Goal: Task Accomplishment & Management: Complete application form

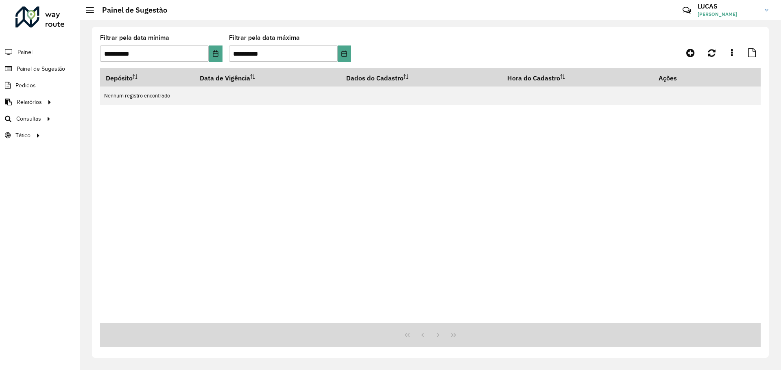
click at [717, 9] on font "LUCAS" at bounding box center [707, 6] width 20 height 8
click at [716, 60] on link "Encerrar sessão" at bounding box center [735, 65] width 72 height 25
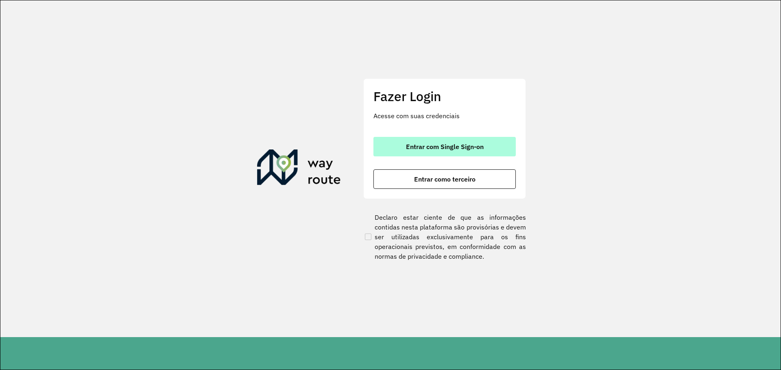
click at [401, 147] on button "Entrar com Single Sign-on" at bounding box center [444, 147] width 142 height 20
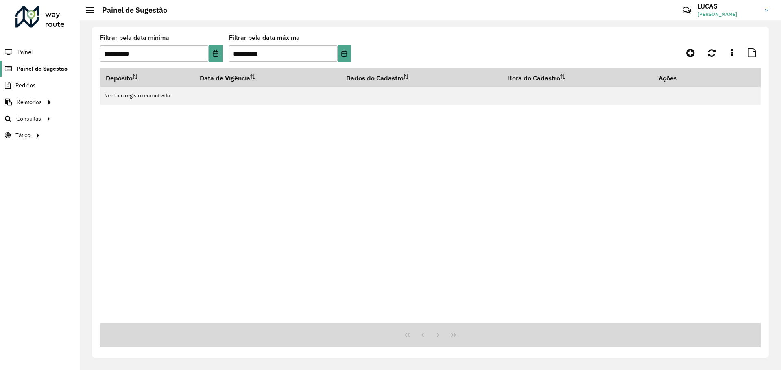
click at [35, 70] on font "Painel de Sugestão" at bounding box center [42, 68] width 51 height 7
click at [691, 51] on icon at bounding box center [690, 53] width 9 height 10
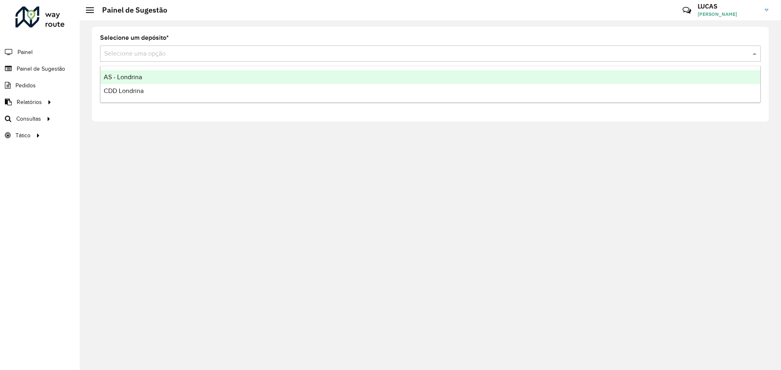
click at [161, 46] on div "Selecione uma opção" at bounding box center [430, 54] width 660 height 16
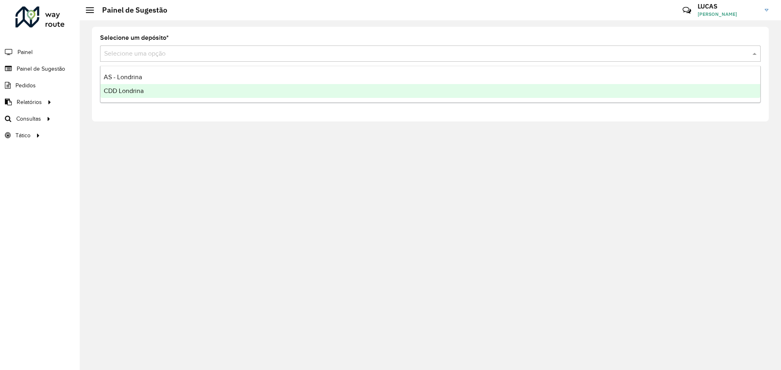
click at [122, 91] on font "CDD Londrina" at bounding box center [124, 90] width 40 height 7
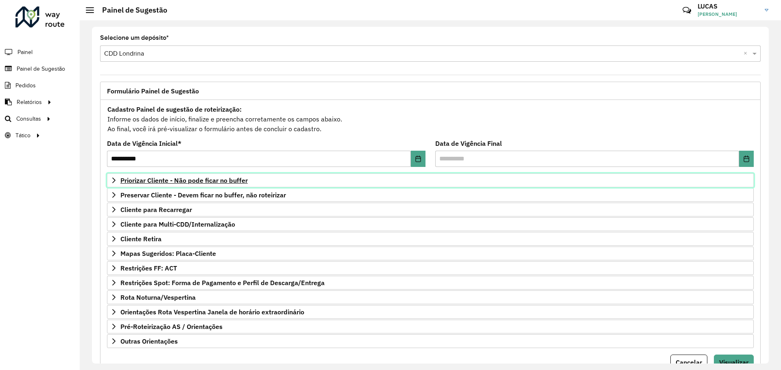
click at [176, 182] on font "Priorizar Cliente - Não pode ficar no buffer" at bounding box center [183, 180] width 127 height 8
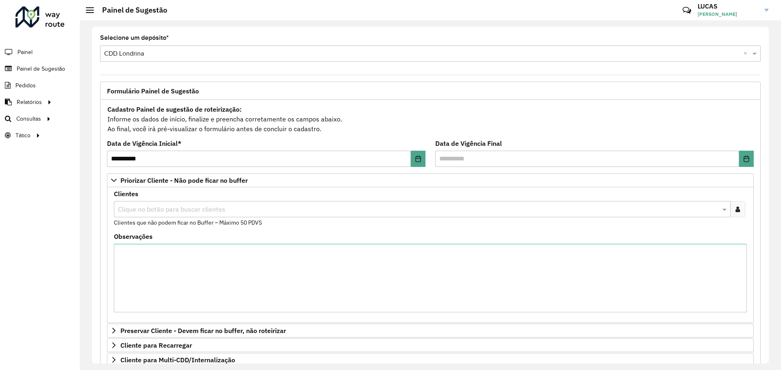
click at [738, 214] on div at bounding box center [737, 209] width 15 height 16
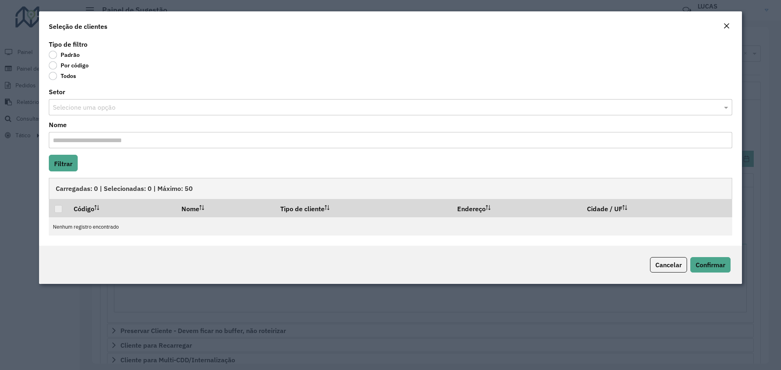
click at [70, 67] on font "Por código" at bounding box center [75, 65] width 28 height 7
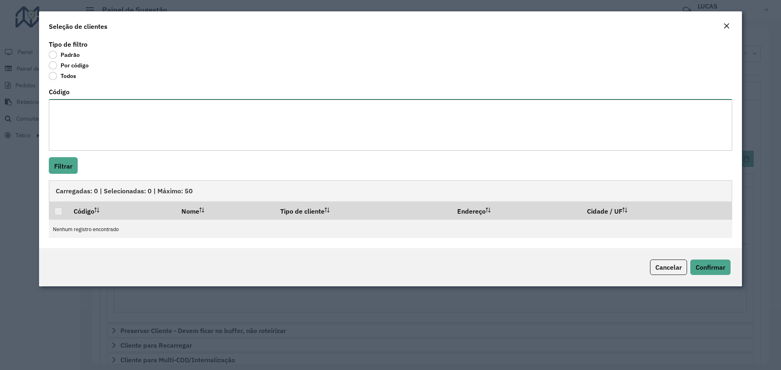
click at [67, 109] on textarea "Código" at bounding box center [390, 125] width 683 height 52
paste textarea "***** ***** ***** ***** ***** ***** ***** ***** ***** ***** ***** ***** ***** *…"
type textarea "***** ***** ***** ***** ***** ***** ***** ***** ***** ***** ***** ***** ***** *…"
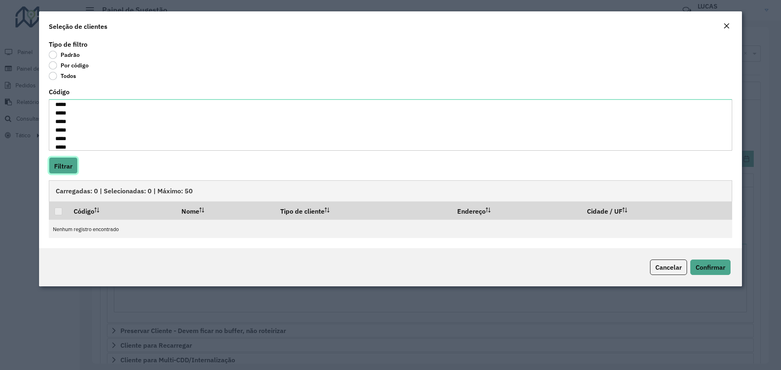
click at [65, 164] on font "Filtrar" at bounding box center [63, 166] width 18 height 8
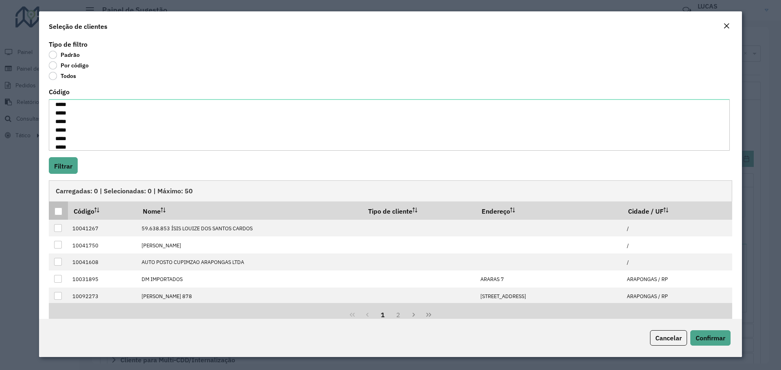
click at [60, 215] on div at bounding box center [58, 212] width 8 height 8
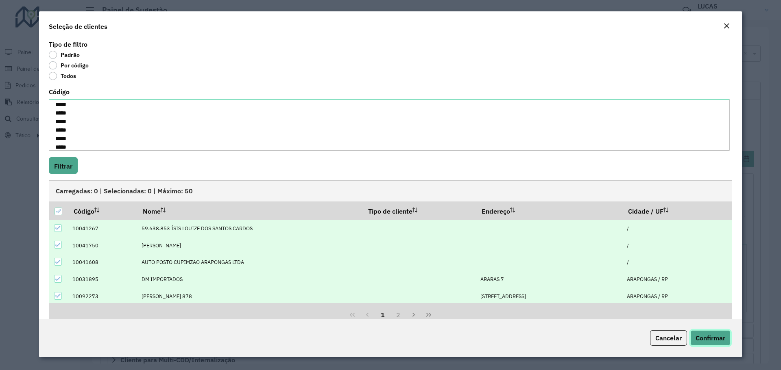
click at [698, 339] on font "Confirmar" at bounding box center [710, 338] width 30 height 8
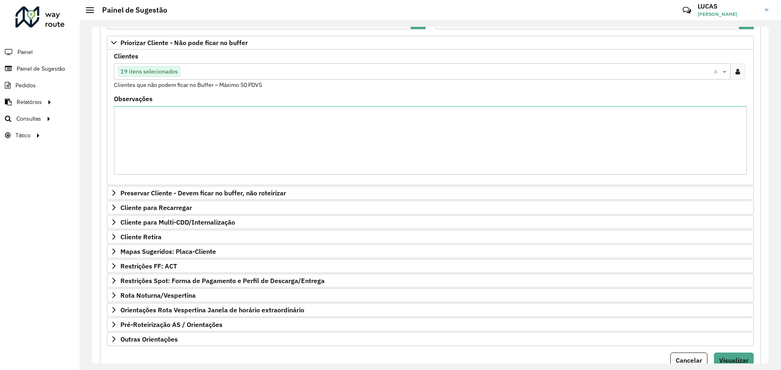
scroll to position [171, 0]
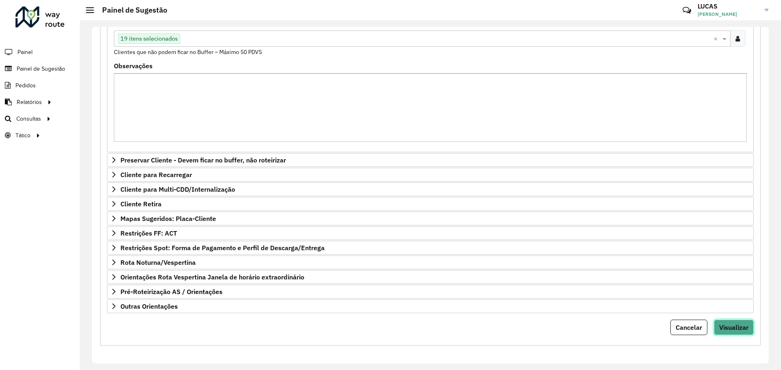
click at [733, 326] on font "Visualizar" at bounding box center [733, 328] width 29 height 8
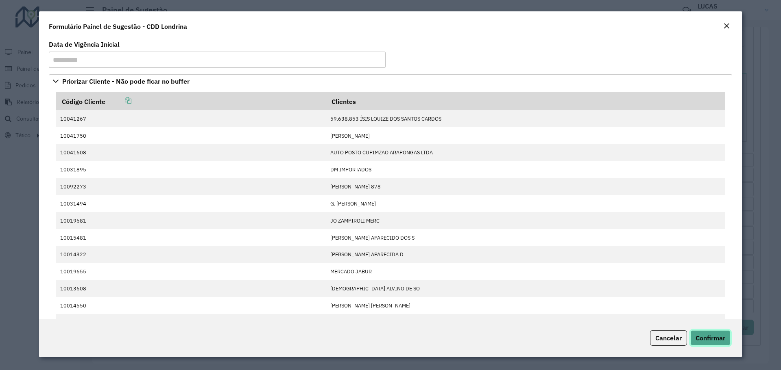
click at [715, 338] on font "Confirmar" at bounding box center [710, 338] width 30 height 8
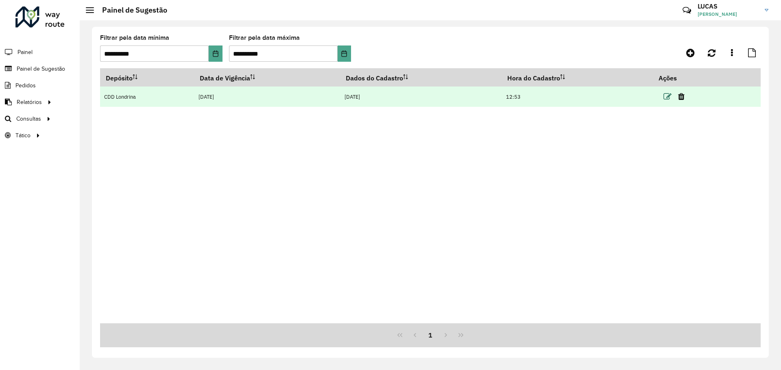
click at [667, 99] on icon at bounding box center [667, 97] width 8 height 8
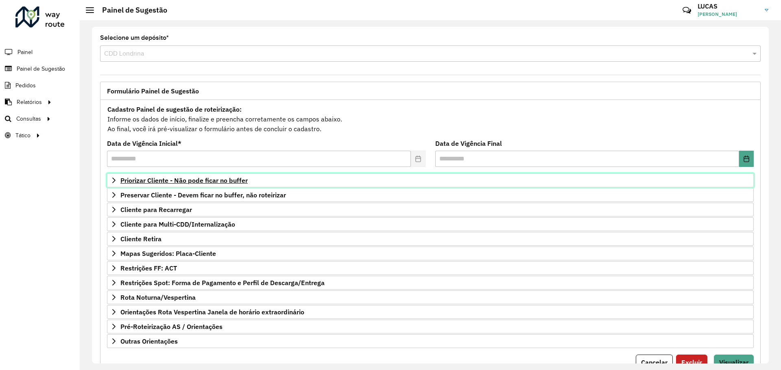
click at [155, 179] on font "Priorizar Cliente - Não pode ficar no buffer" at bounding box center [183, 180] width 127 height 8
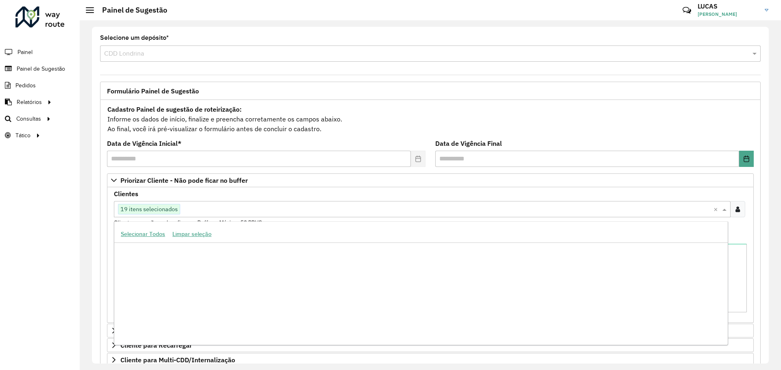
click at [237, 208] on input "text" at bounding box center [446, 210] width 533 height 10
type input "*****"
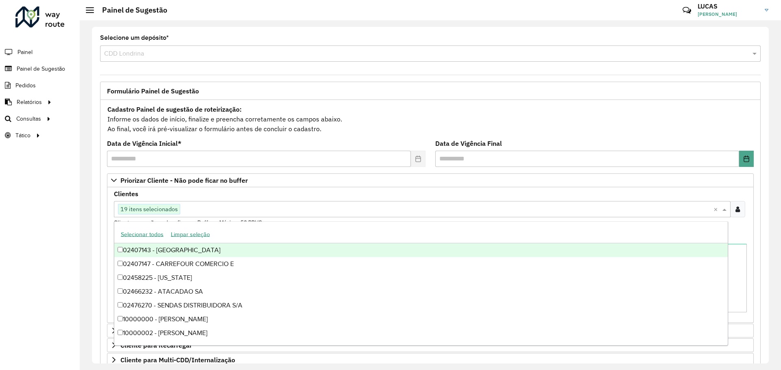
click at [731, 240] on div "Observações" at bounding box center [430, 273] width 633 height 79
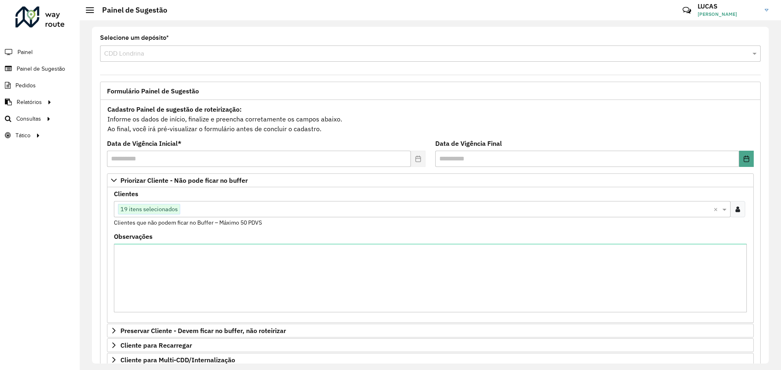
click at [735, 207] on icon at bounding box center [737, 209] width 4 height 7
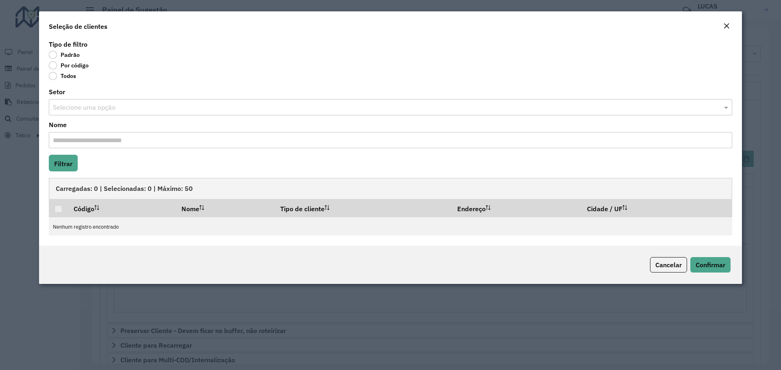
click at [54, 67] on label "Por código" at bounding box center [69, 65] width 40 height 8
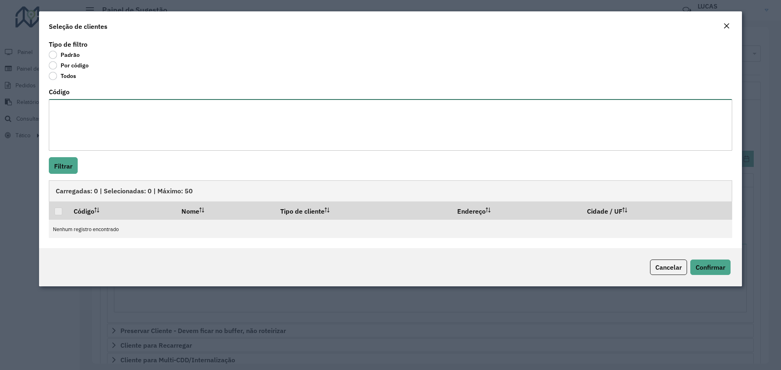
click at [55, 105] on textarea "Código" at bounding box center [390, 125] width 683 height 52
paste textarea "***** ***** *****"
type textarea "***** ***** *****"
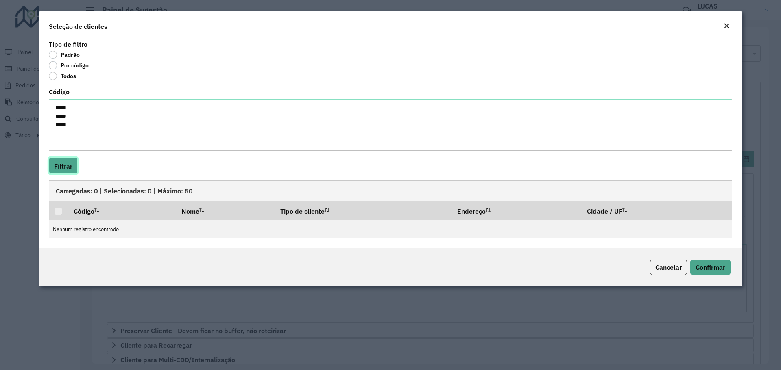
click at [67, 169] on font "Filtrar" at bounding box center [63, 166] width 18 height 8
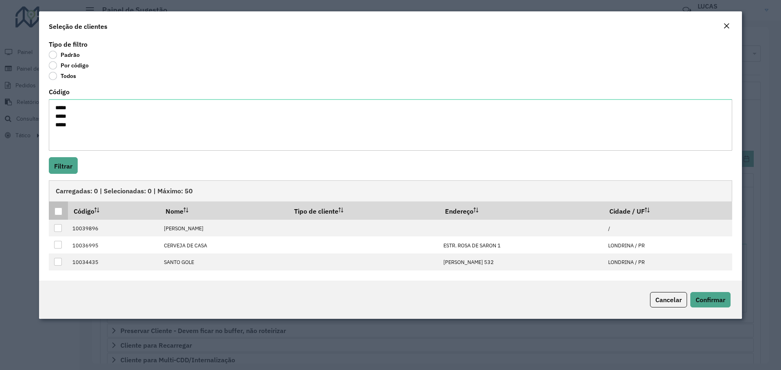
click at [58, 213] on div at bounding box center [58, 212] width 8 height 8
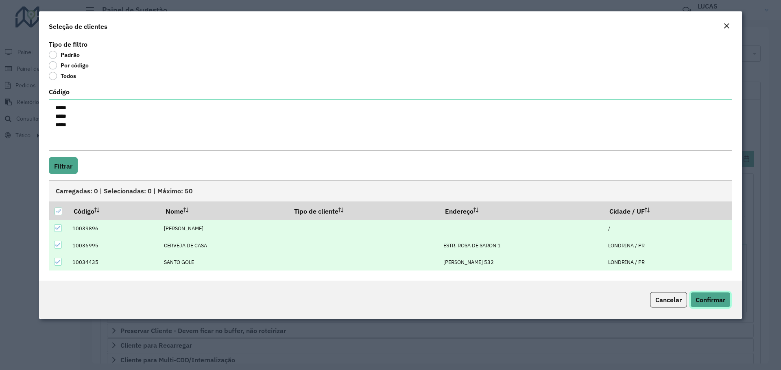
click at [711, 304] on button "Confirmar" at bounding box center [710, 299] width 40 height 15
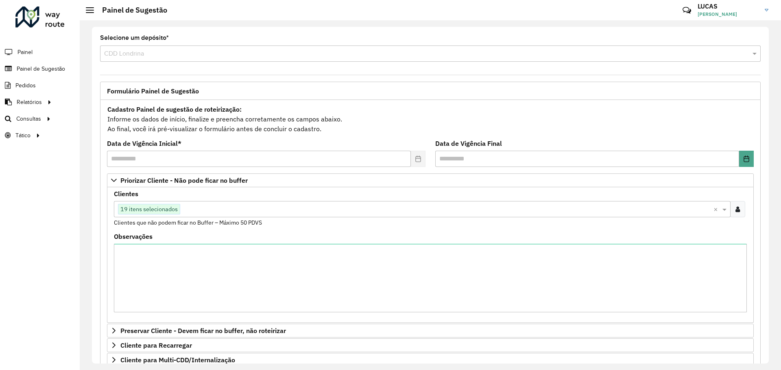
scroll to position [171, 0]
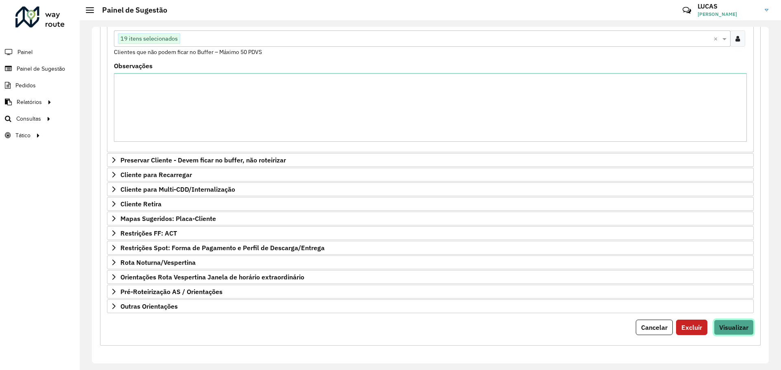
click at [741, 322] on button "Visualizar" at bounding box center [734, 327] width 40 height 15
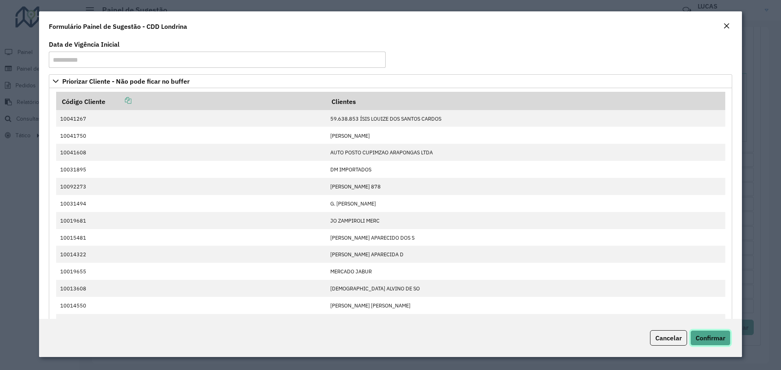
click at [710, 333] on button "Confirmar" at bounding box center [710, 338] width 40 height 15
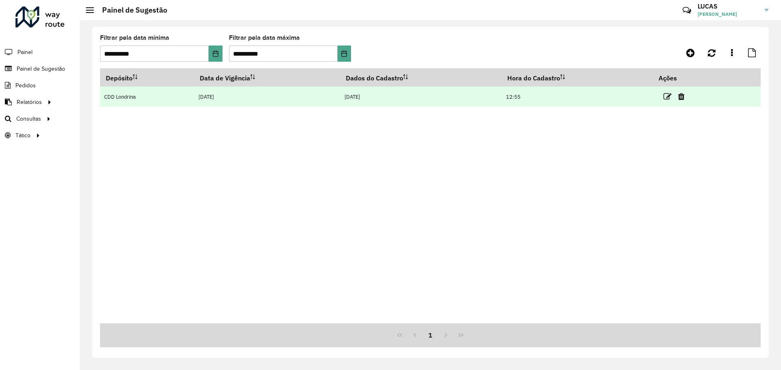
click at [665, 101] on link at bounding box center [667, 96] width 8 height 11
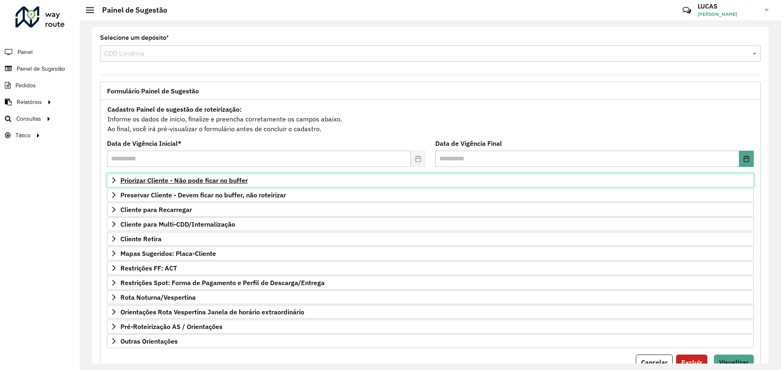
click at [143, 183] on font "Priorizar Cliente - Não pode ficar no buffer" at bounding box center [183, 180] width 127 height 8
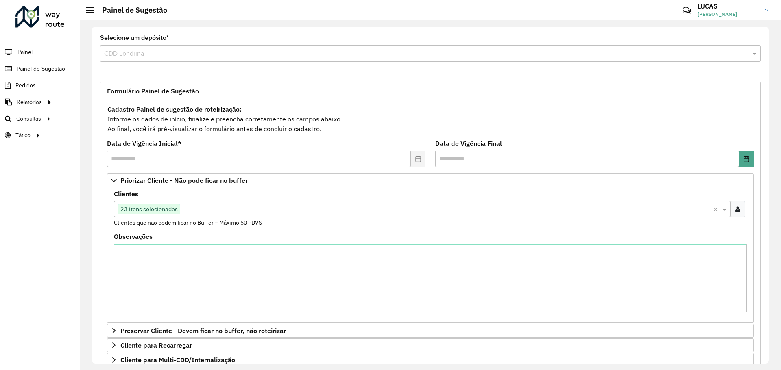
click at [735, 208] on icon at bounding box center [737, 209] width 4 height 7
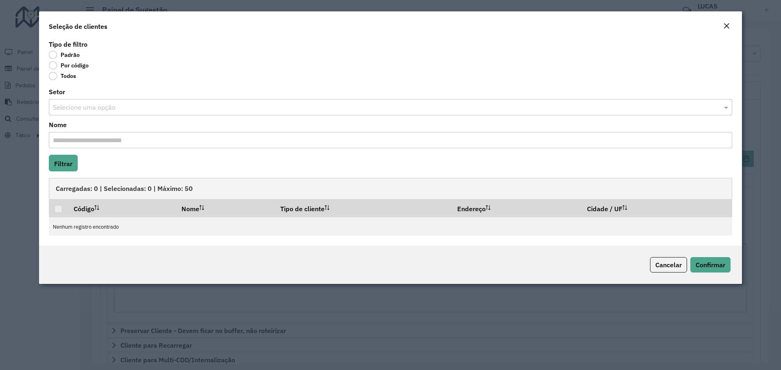
click at [52, 70] on div "Por código" at bounding box center [390, 67] width 683 height 10
click at [53, 66] on label "Por código" at bounding box center [69, 65] width 40 height 8
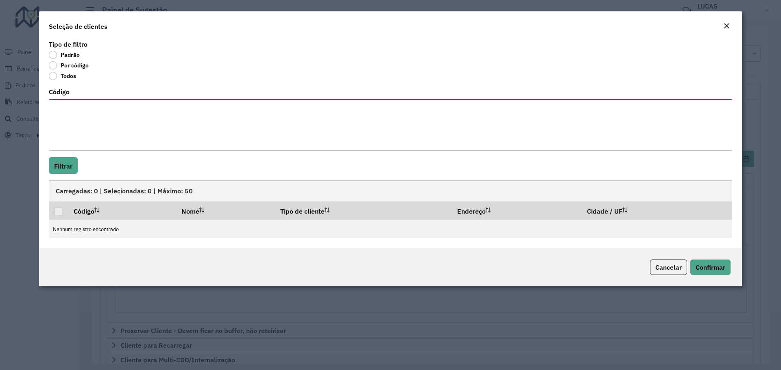
click at [62, 106] on textarea "Código" at bounding box center [390, 125] width 683 height 52
paste textarea "***** ***** *****"
type textarea "***** ***** *****"
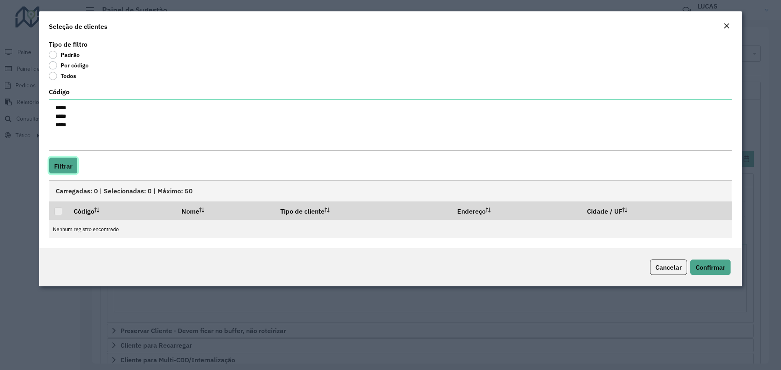
click at [71, 170] on font "Filtrar" at bounding box center [63, 166] width 18 height 8
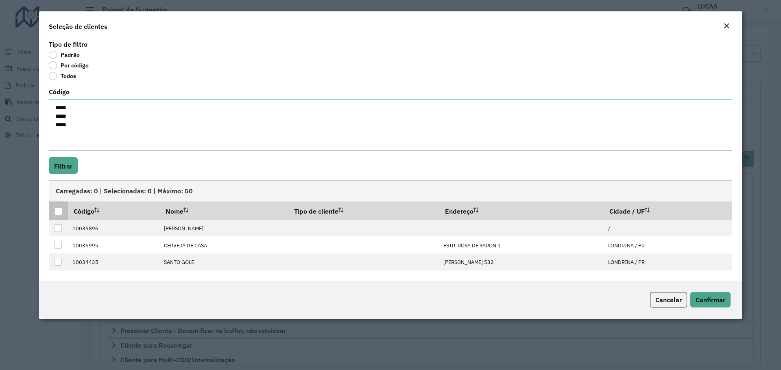
click at [59, 216] on div at bounding box center [58, 212] width 8 height 8
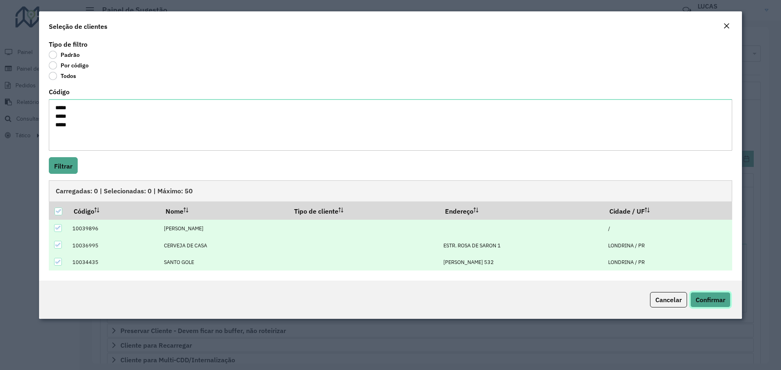
click at [717, 300] on font "Confirmar" at bounding box center [710, 300] width 30 height 8
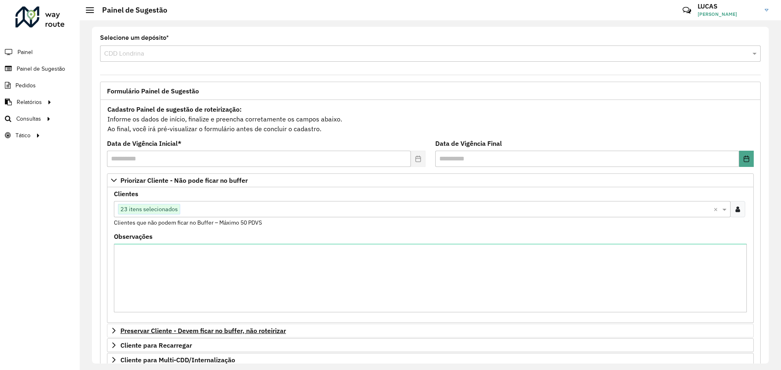
scroll to position [171, 0]
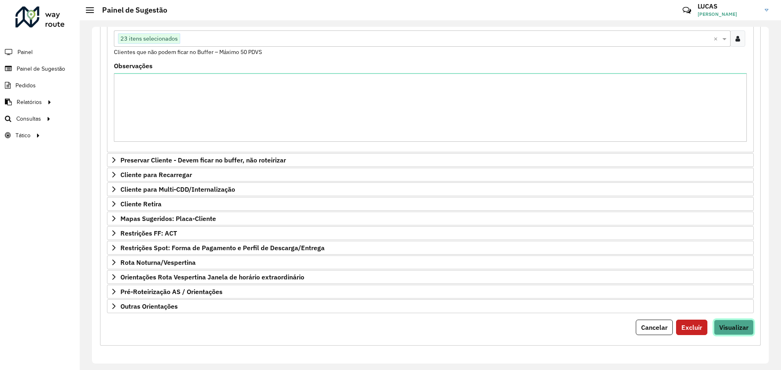
click at [730, 330] on font "Visualizar" at bounding box center [733, 328] width 29 height 8
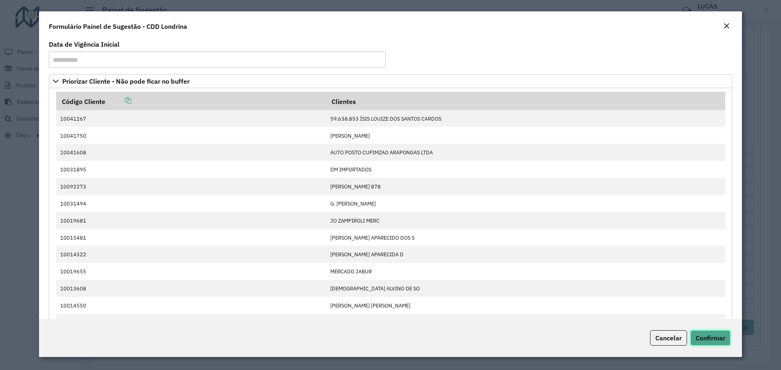
click at [714, 337] on font "Confirmar" at bounding box center [710, 338] width 30 height 8
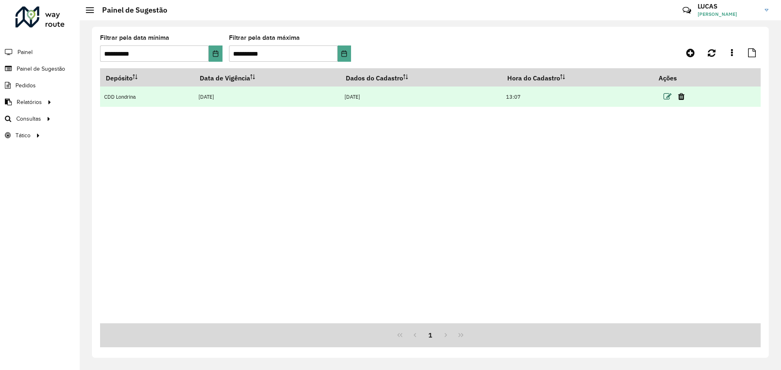
click at [665, 93] on icon at bounding box center [667, 97] width 8 height 8
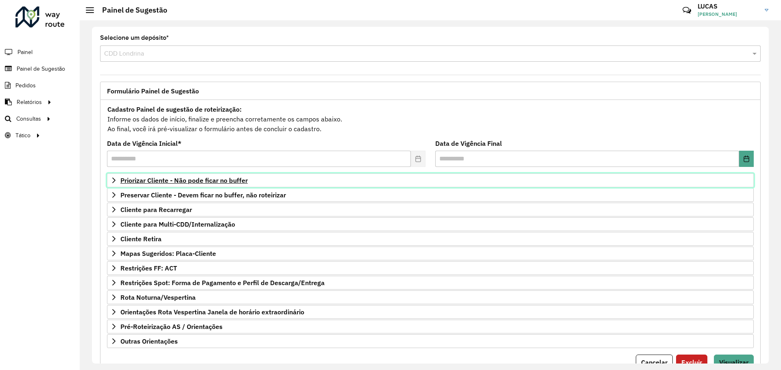
click at [169, 177] on font "Priorizar Cliente - Não pode ficar no buffer" at bounding box center [183, 180] width 127 height 8
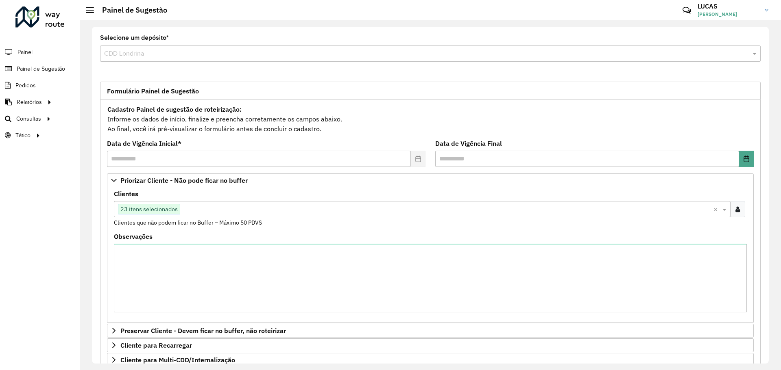
click at [739, 209] on div at bounding box center [737, 209] width 15 height 16
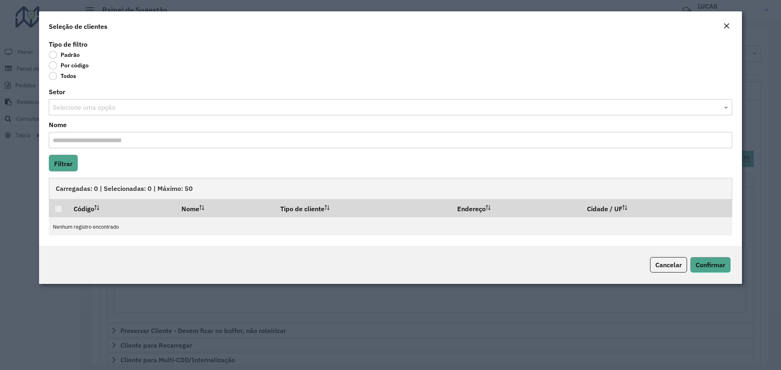
click at [54, 63] on label "Por código" at bounding box center [69, 65] width 40 height 8
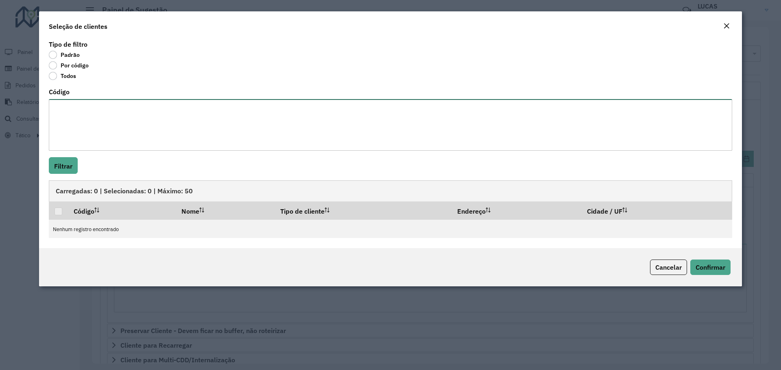
click at [124, 102] on textarea "Código" at bounding box center [390, 125] width 683 height 52
paste textarea "***** ***** ***** ***** ***** ***** ****** ****"
type textarea "***** ***** ***** ***** ***** ***** ****** ****"
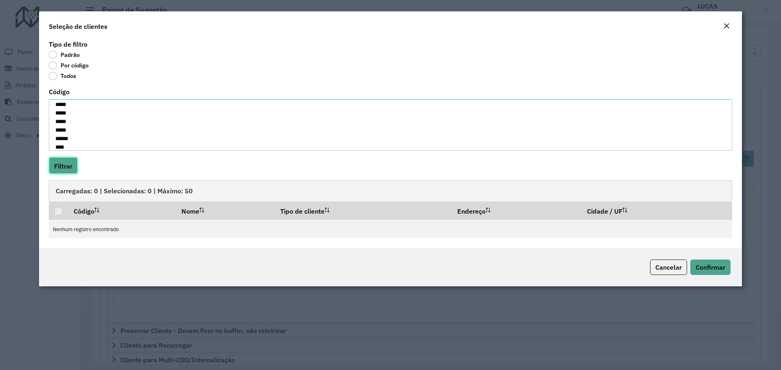
click at [56, 161] on button "Filtrar" at bounding box center [63, 165] width 29 height 17
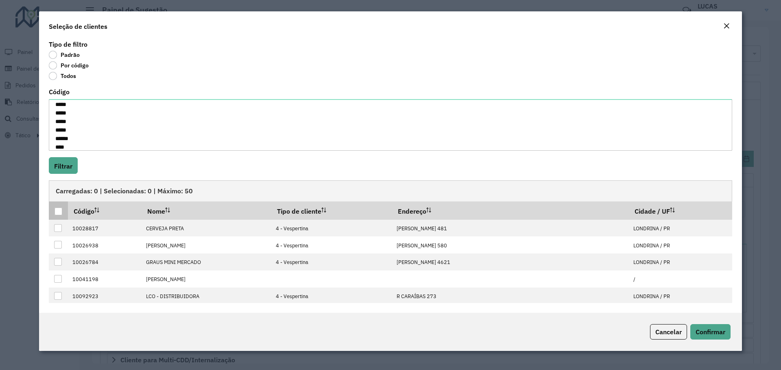
click at [62, 212] on div at bounding box center [58, 212] width 8 height 8
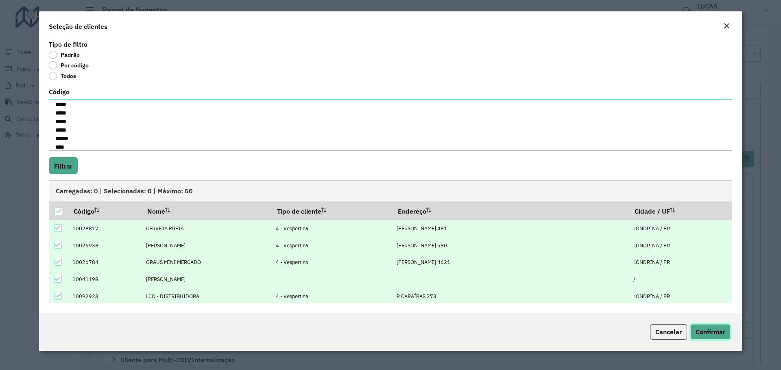
click at [710, 328] on font "Confirmar" at bounding box center [710, 332] width 30 height 8
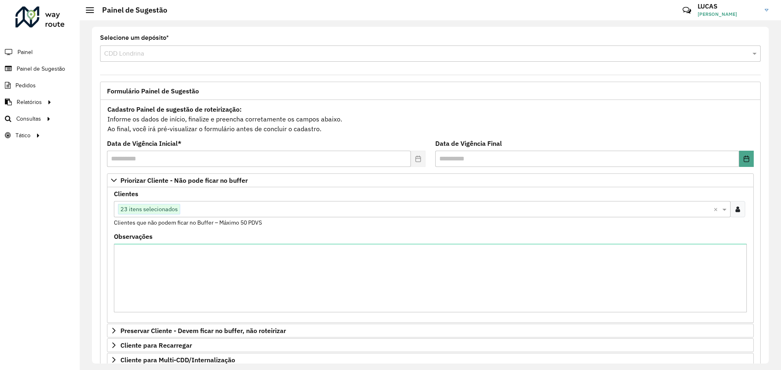
scroll to position [171, 0]
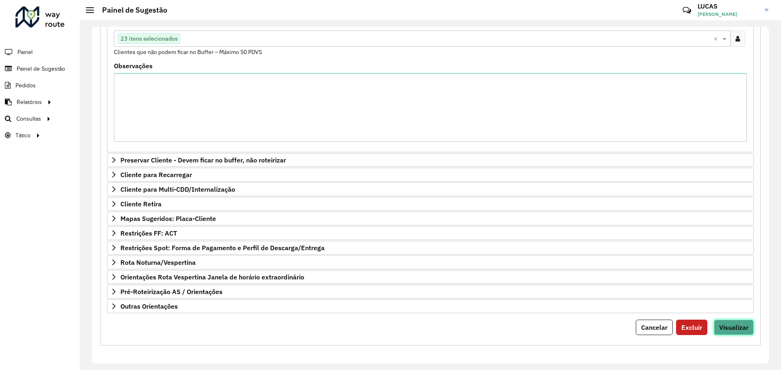
click at [728, 333] on button "Visualizar" at bounding box center [734, 327] width 40 height 15
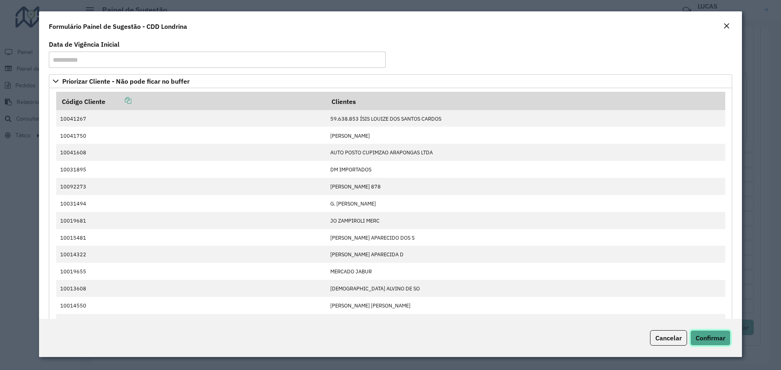
click at [704, 332] on button "Confirmar" at bounding box center [710, 338] width 40 height 15
